Goal: Information Seeking & Learning: Compare options

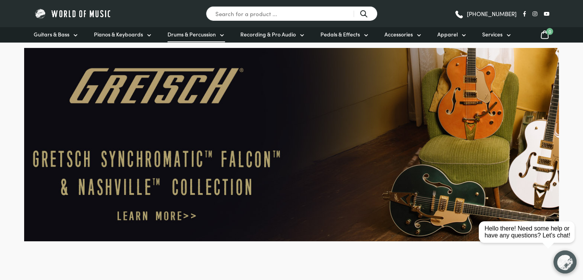
click at [199, 36] on span "Drums & Percussion" at bounding box center [191, 34] width 48 height 8
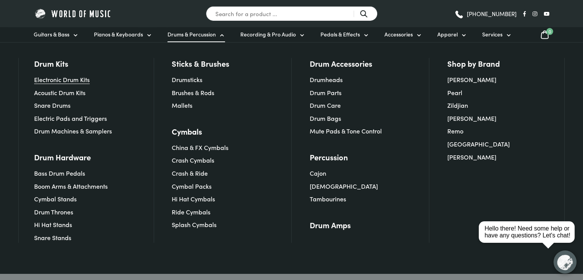
click at [78, 81] on link "Electronic Drum Kits" at bounding box center [62, 79] width 56 height 8
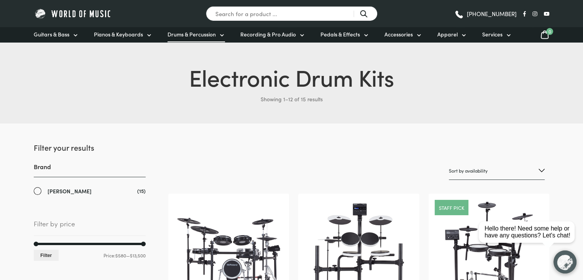
click at [207, 35] on span "Drums & Percussion" at bounding box center [191, 34] width 48 height 8
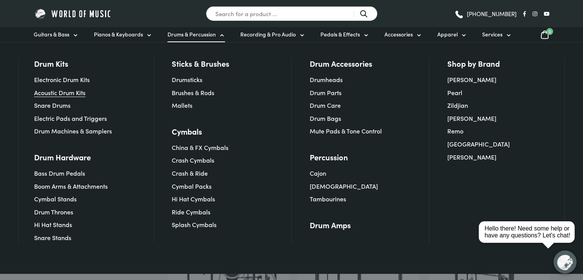
click at [64, 95] on link "Acoustic Drum Kits" at bounding box center [59, 92] width 51 height 8
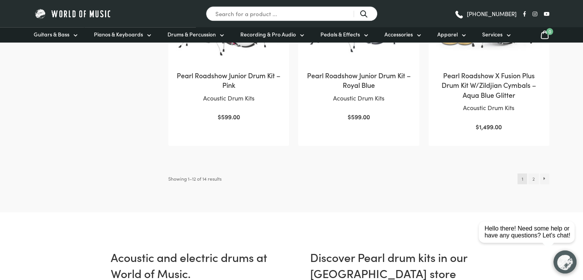
scroll to position [843, 0]
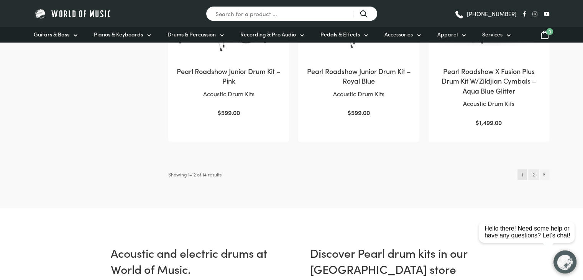
click at [534, 174] on link "2" at bounding box center [533, 174] width 10 height 11
